Goal: Find specific page/section: Find specific page/section

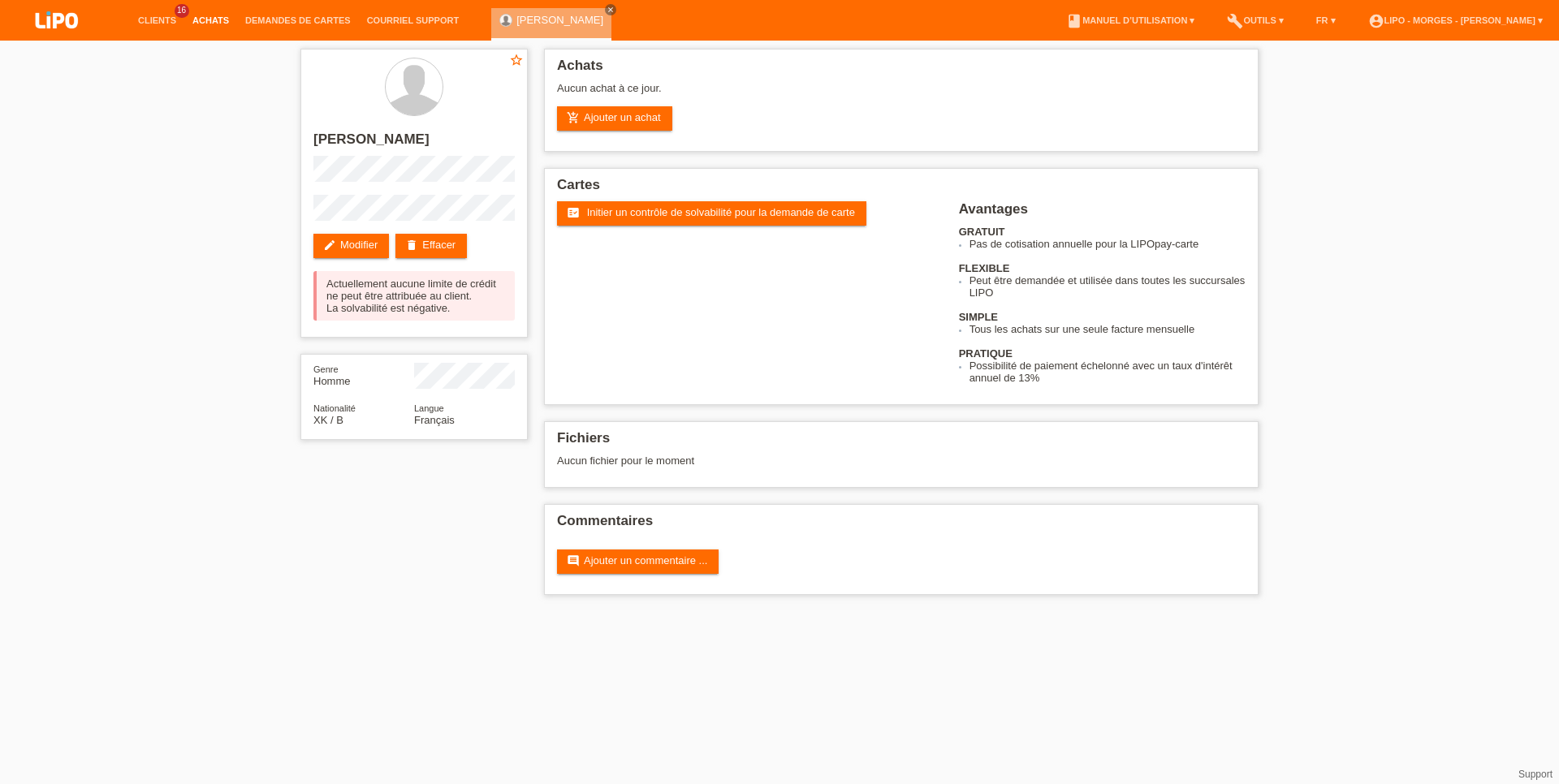
click at [203, 22] on link "Achats" at bounding box center [210, 20] width 52 height 10
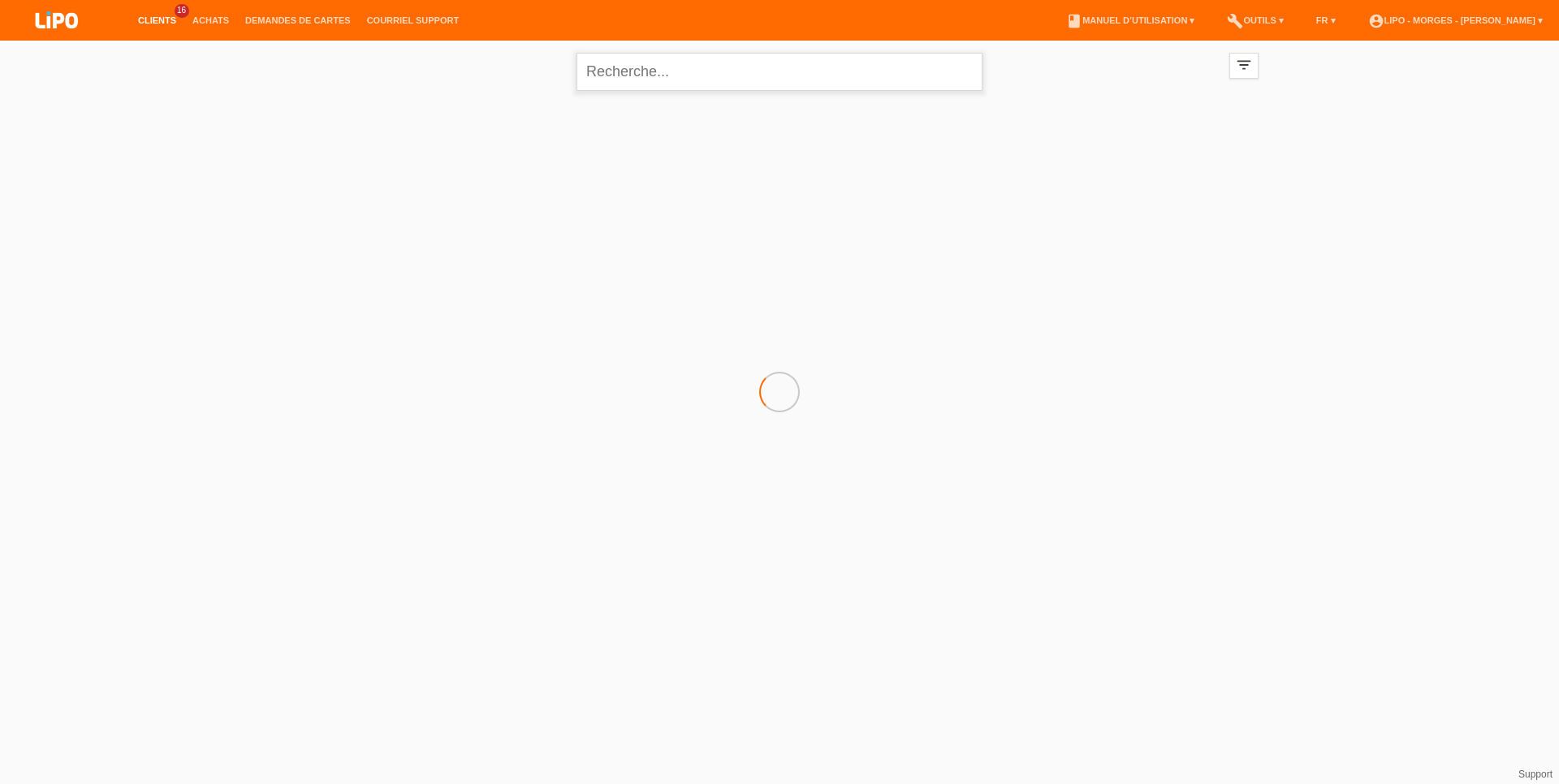
click at [746, 73] on input "text" at bounding box center [780, 72] width 406 height 39
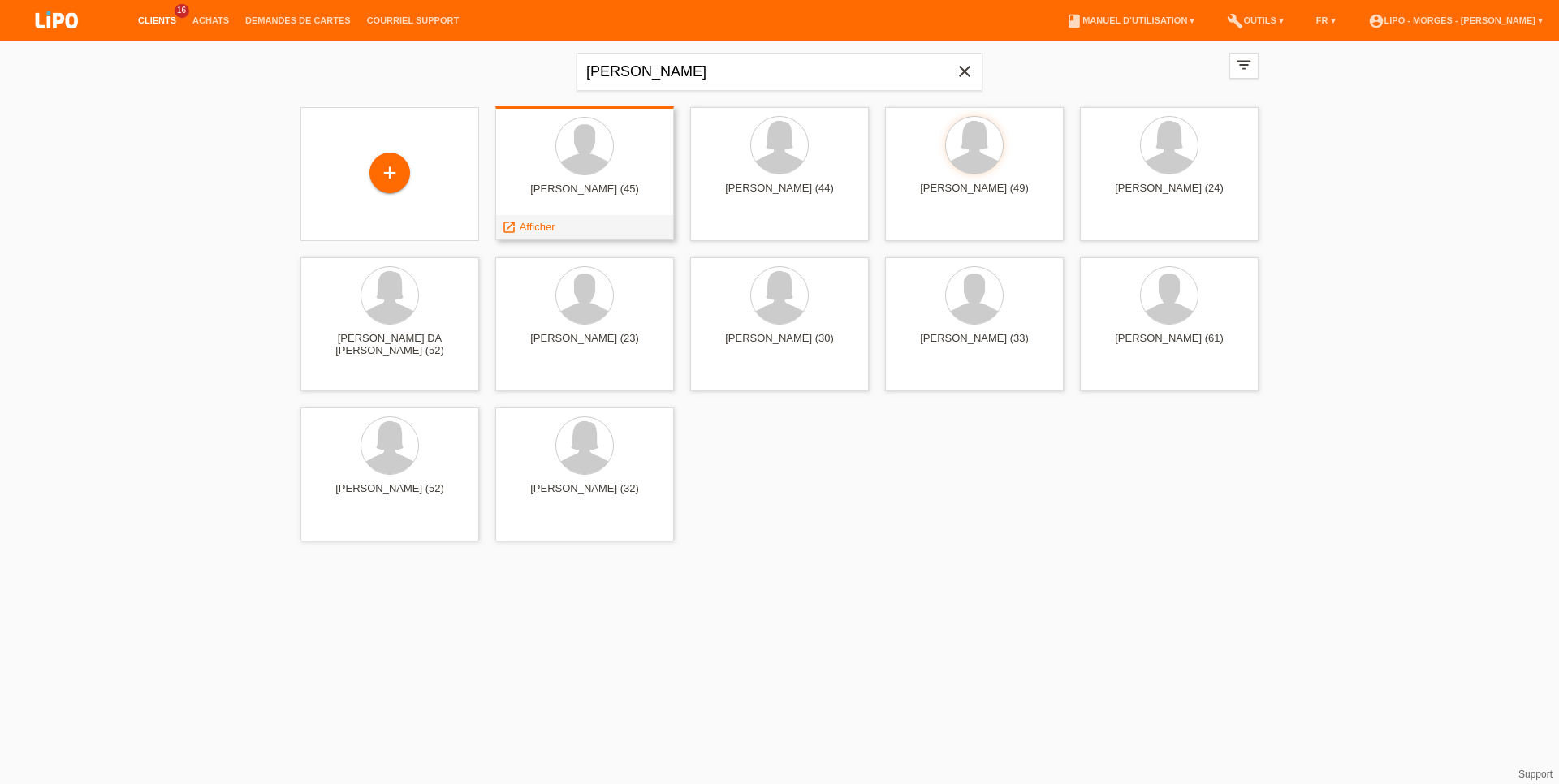
click at [565, 167] on div at bounding box center [584, 147] width 152 height 61
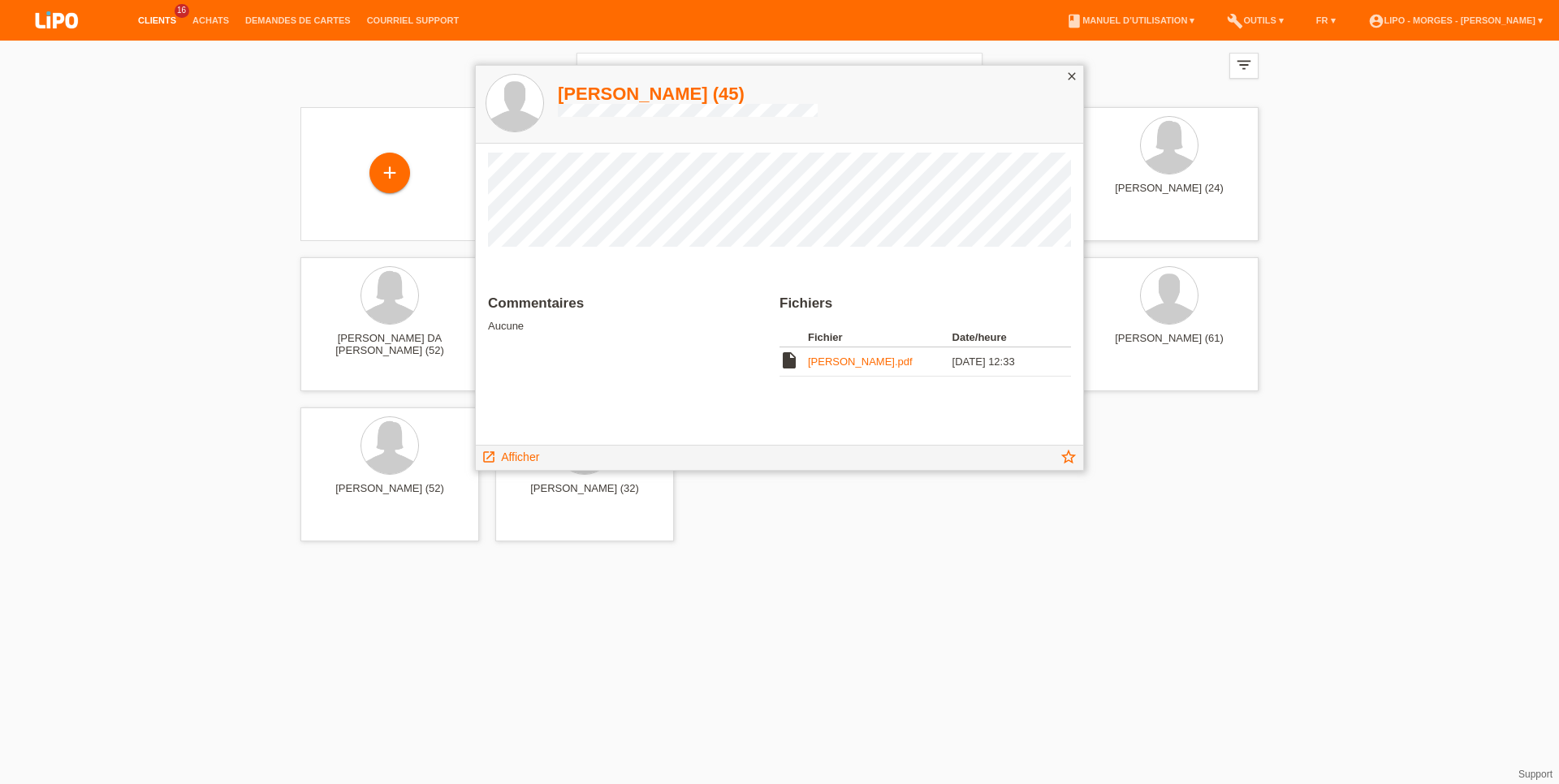
click at [476, 233] on div "Commentaires Aucune Fichiers Fichier Date/heure insert_drive_file LUIS.pdf 30.0…" at bounding box center [779, 295] width 607 height 301
click at [488, 233] on div "Commentaires Aucune Fichiers Fichier Date/heure insert_drive_file LUIS.pdf 30.0…" at bounding box center [779, 295] width 607 height 301
click at [401, 319] on div at bounding box center [389, 297] width 57 height 57
click at [661, 59] on input "DA SILVA" at bounding box center [780, 72] width 406 height 39
click at [1062, 73] on div "close" at bounding box center [1071, 78] width 23 height 24
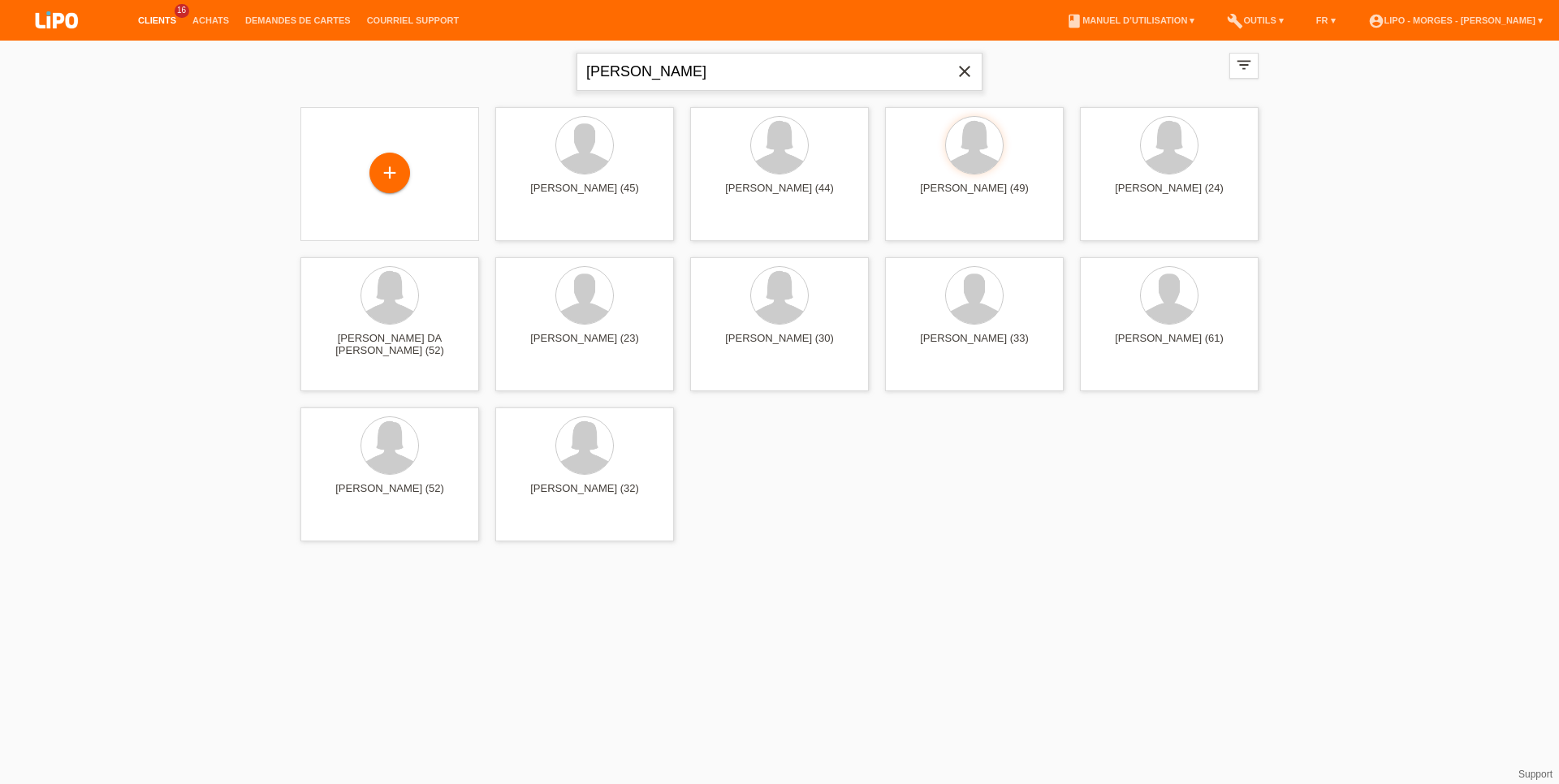
drag, startPoint x: 743, startPoint y: 76, endPoint x: 453, endPoint y: 76, distance: 290.0
click at [577, 76] on input "DA SILVA" at bounding box center [780, 72] width 406 height 39
type input "gomes maria"
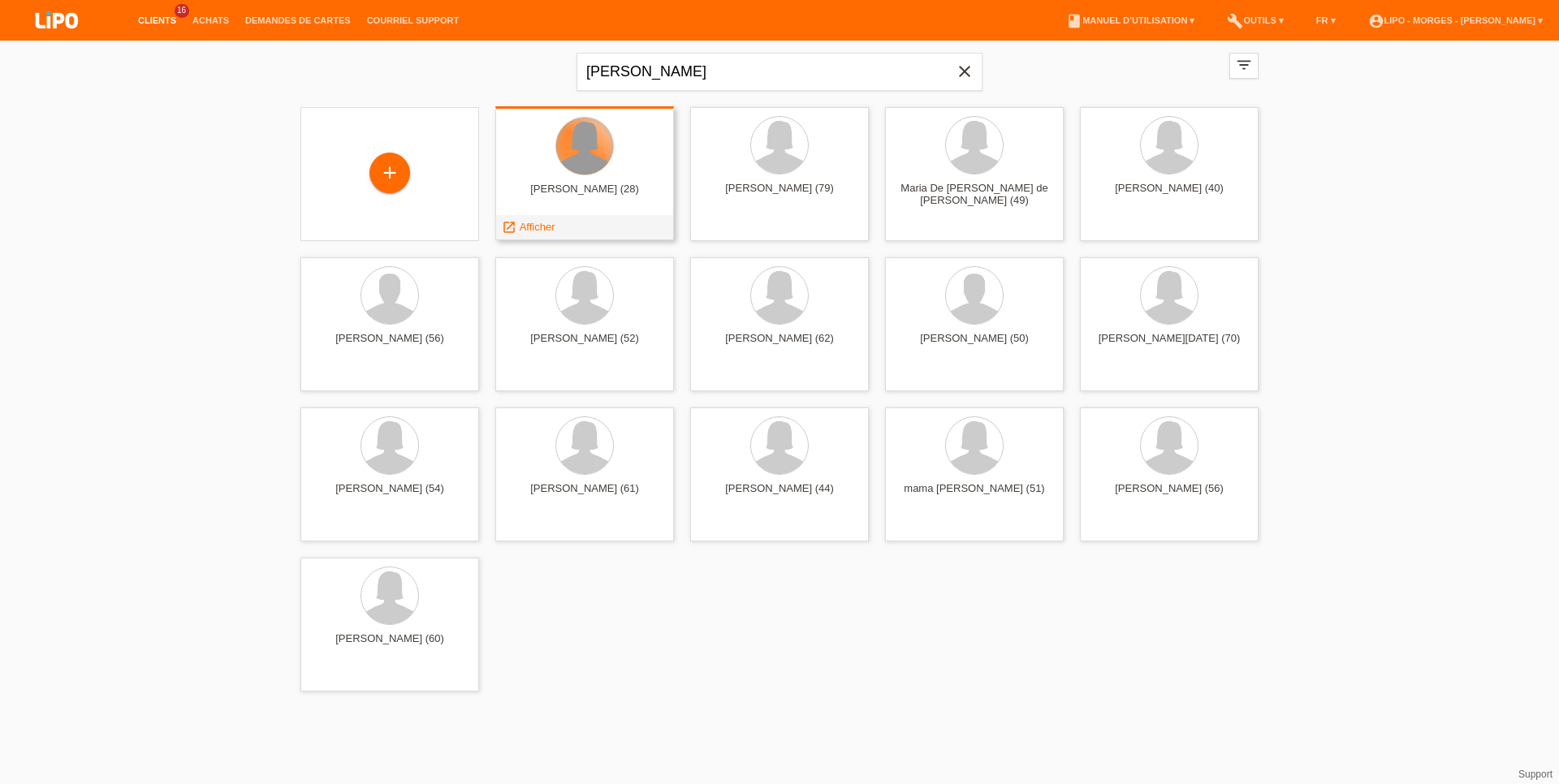
click at [574, 151] on div at bounding box center [585, 146] width 57 height 57
click at [546, 232] on span "Afficher" at bounding box center [537, 226] width 36 height 12
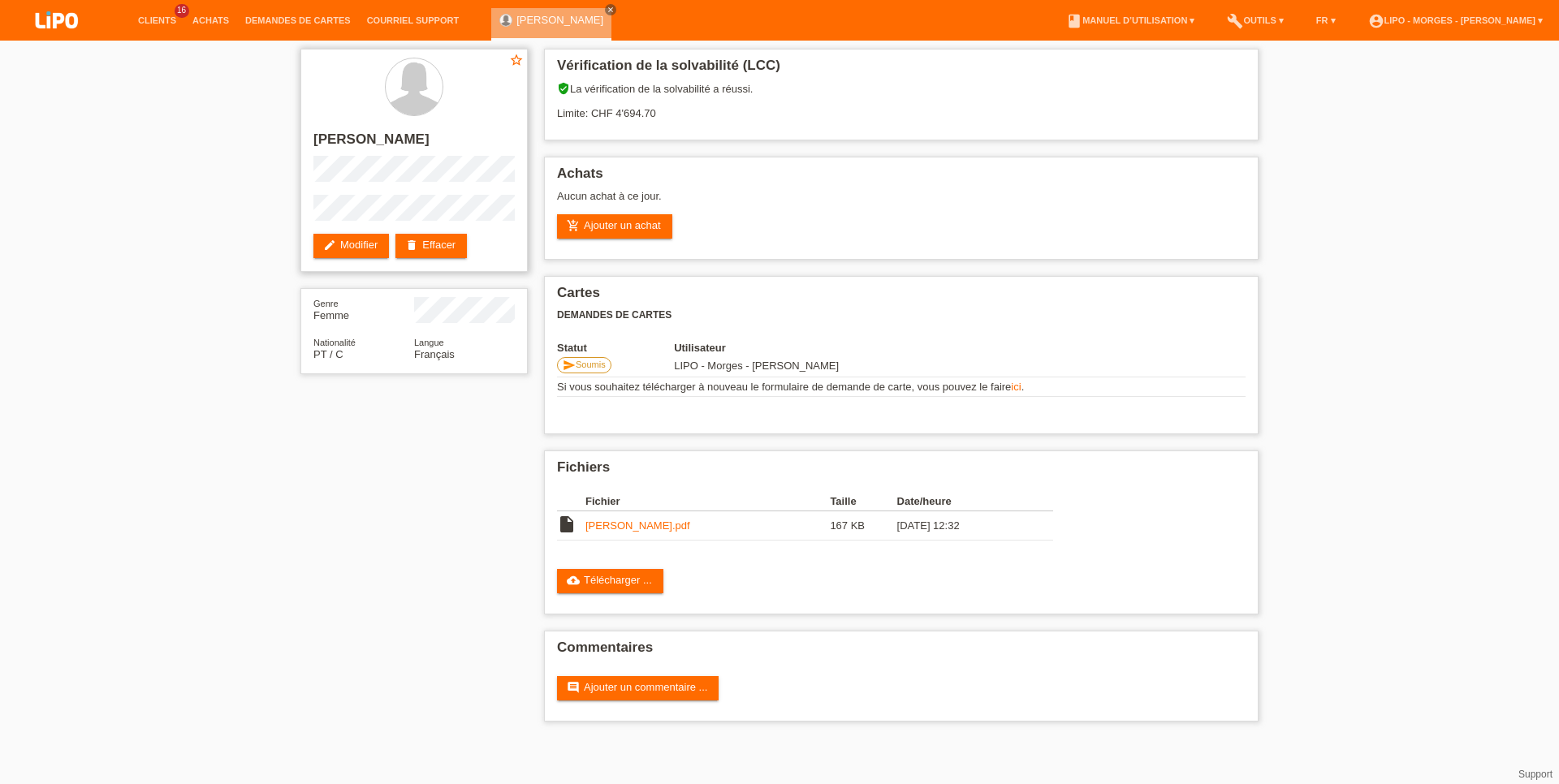
click at [312, 214] on div "star_border MARIA GOMES edit Modifier delete Effacer" at bounding box center [414, 160] width 228 height 223
